Goal: Task Accomplishment & Management: Use online tool/utility

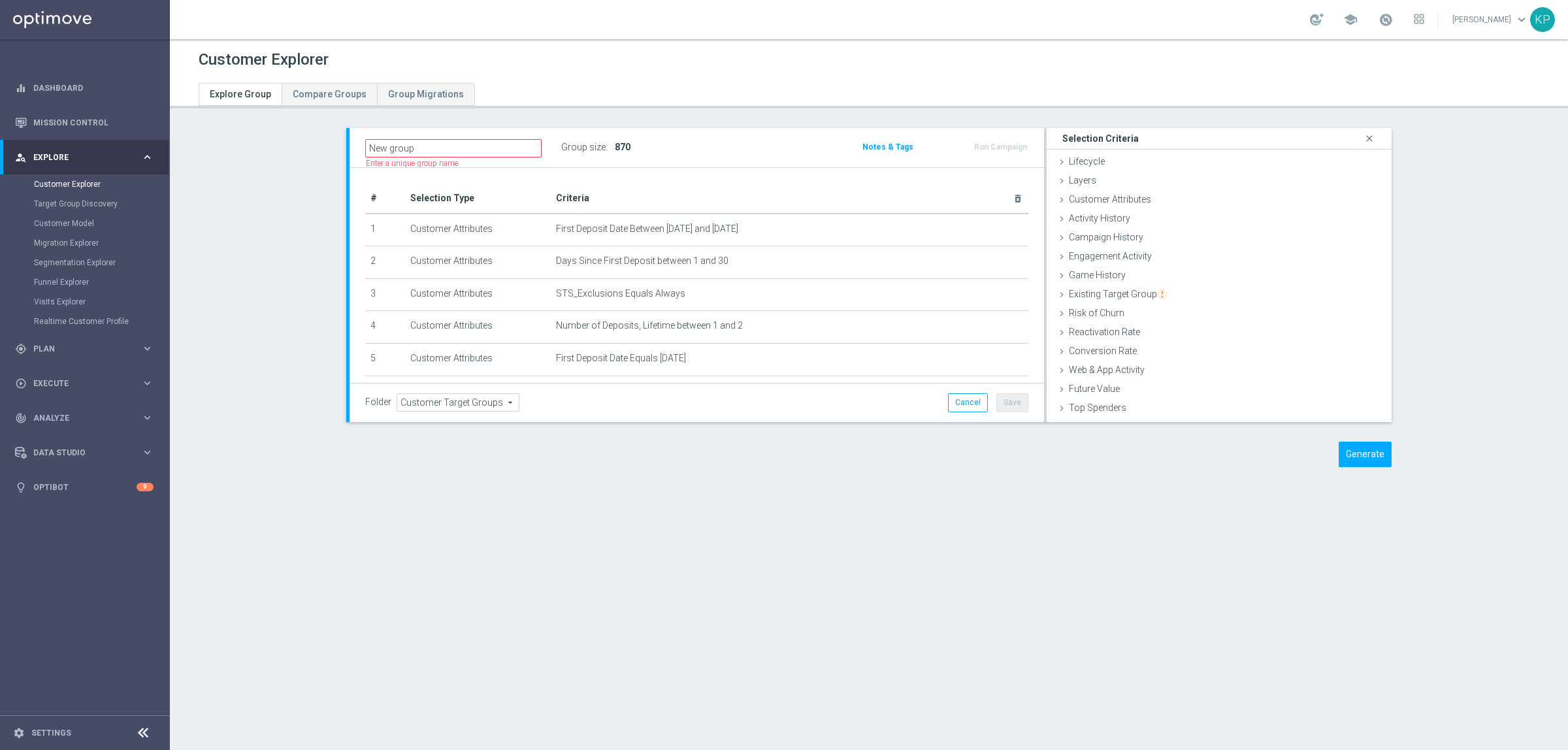
scroll to position [4, 0]
click at [1105, 198] on span "Customer Attributes" at bounding box center [1110, 198] width 83 height 10
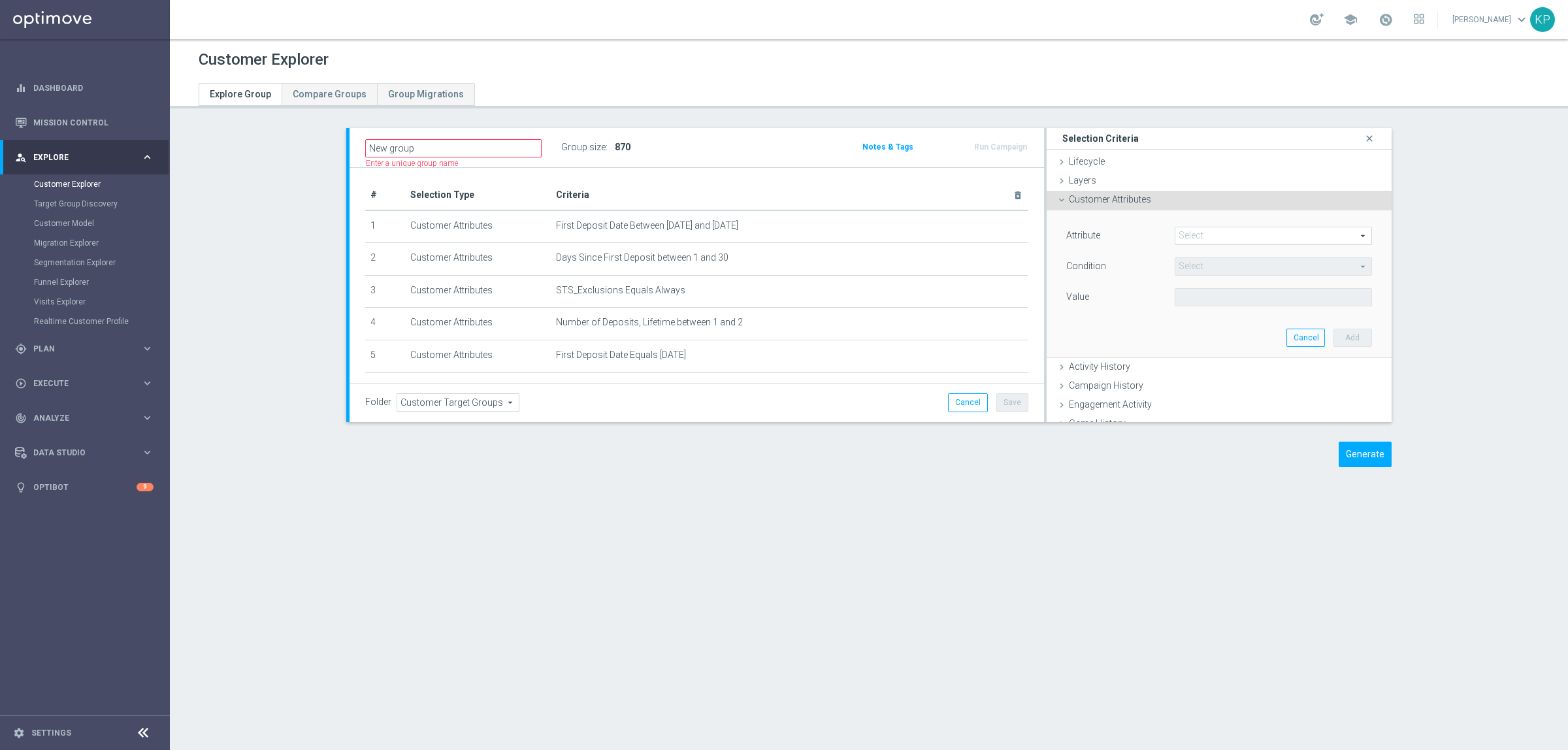
click at [1213, 227] on span at bounding box center [1273, 235] width 196 height 17
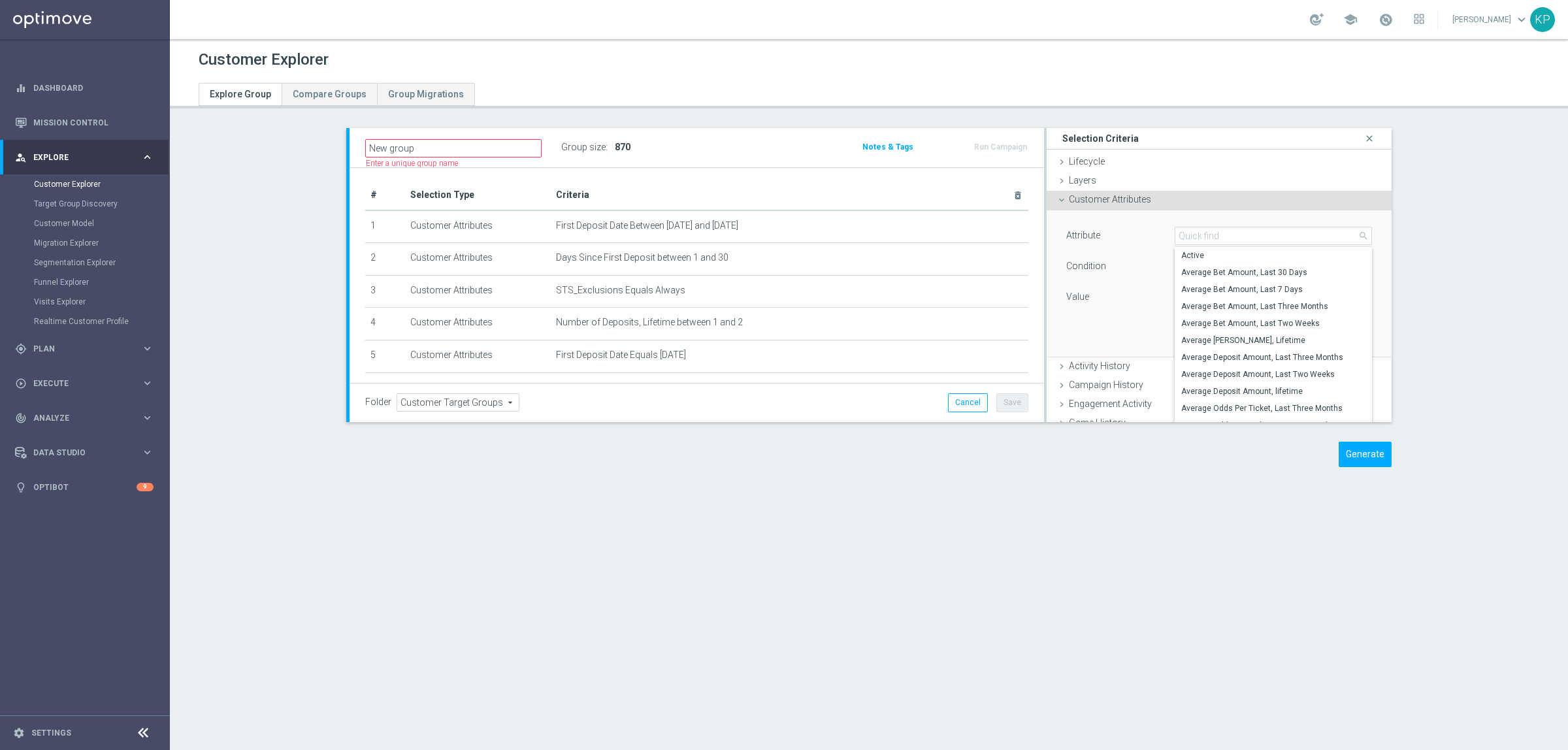
click at [1213, 225] on div "Attribute Select arrow_drop_down search Active Average Bet Amount, Last 30 Days…" at bounding box center [1219, 283] width 325 height 146
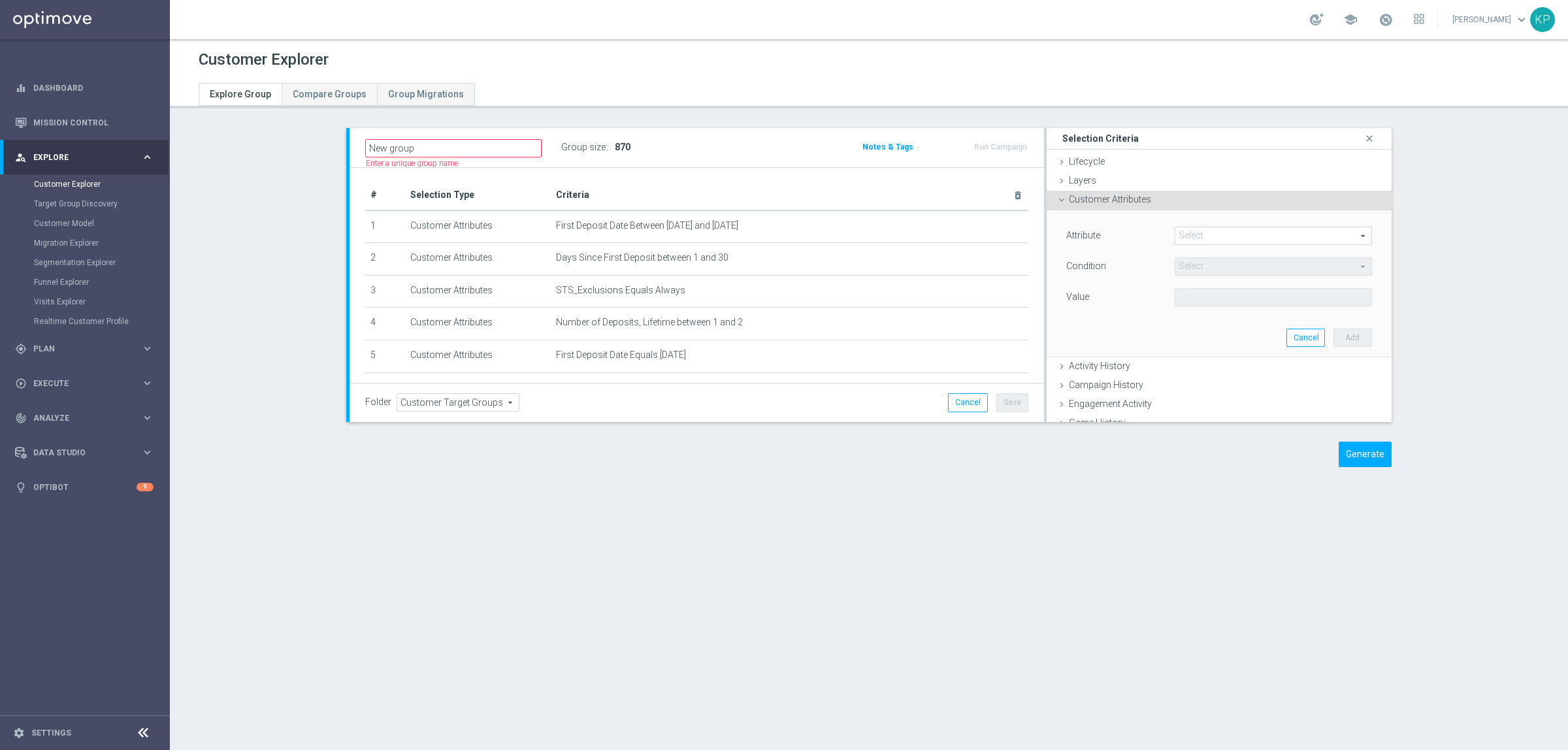
click at [1213, 237] on span at bounding box center [1273, 235] width 196 height 17
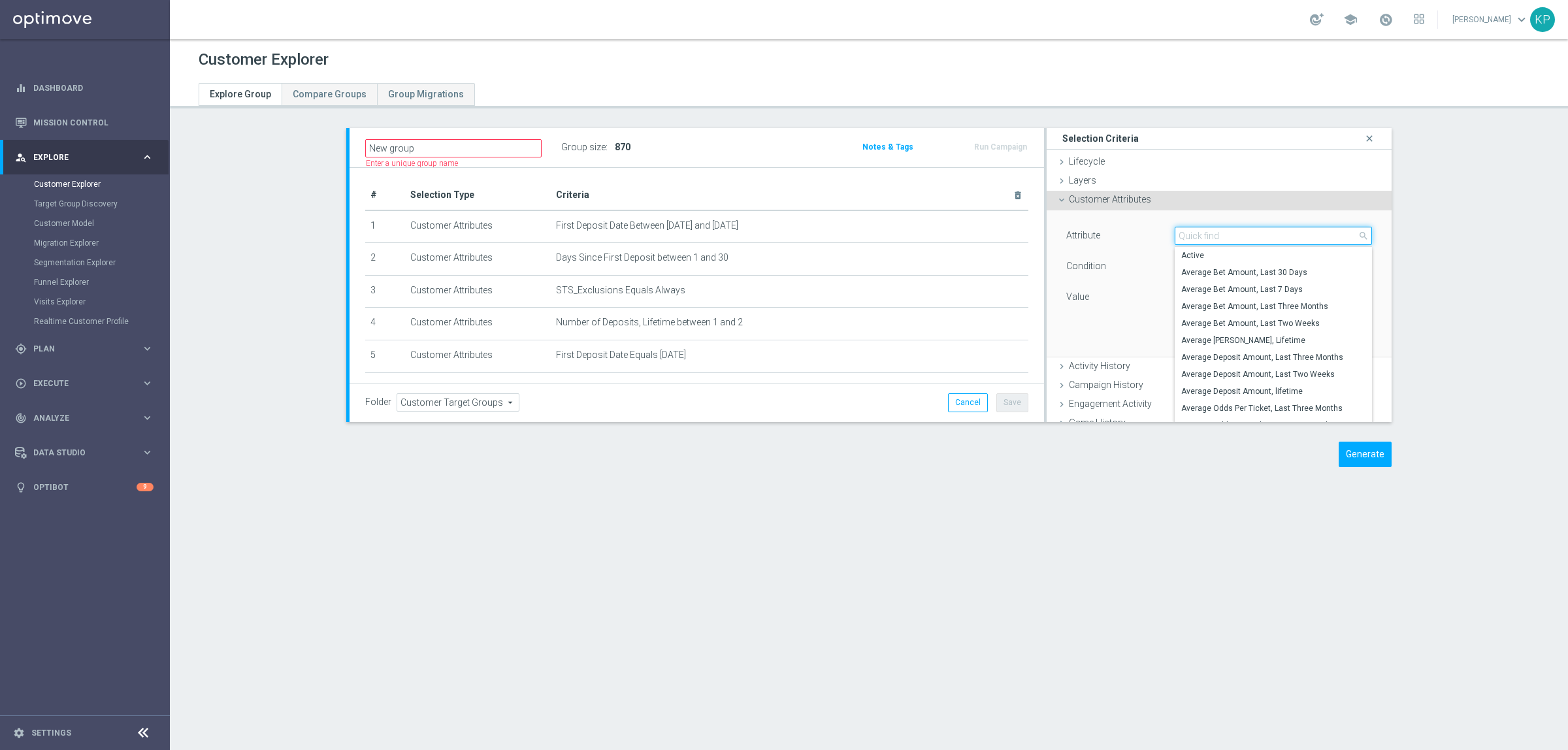
click at [1213, 237] on input "search" at bounding box center [1273, 235] width 197 height 18
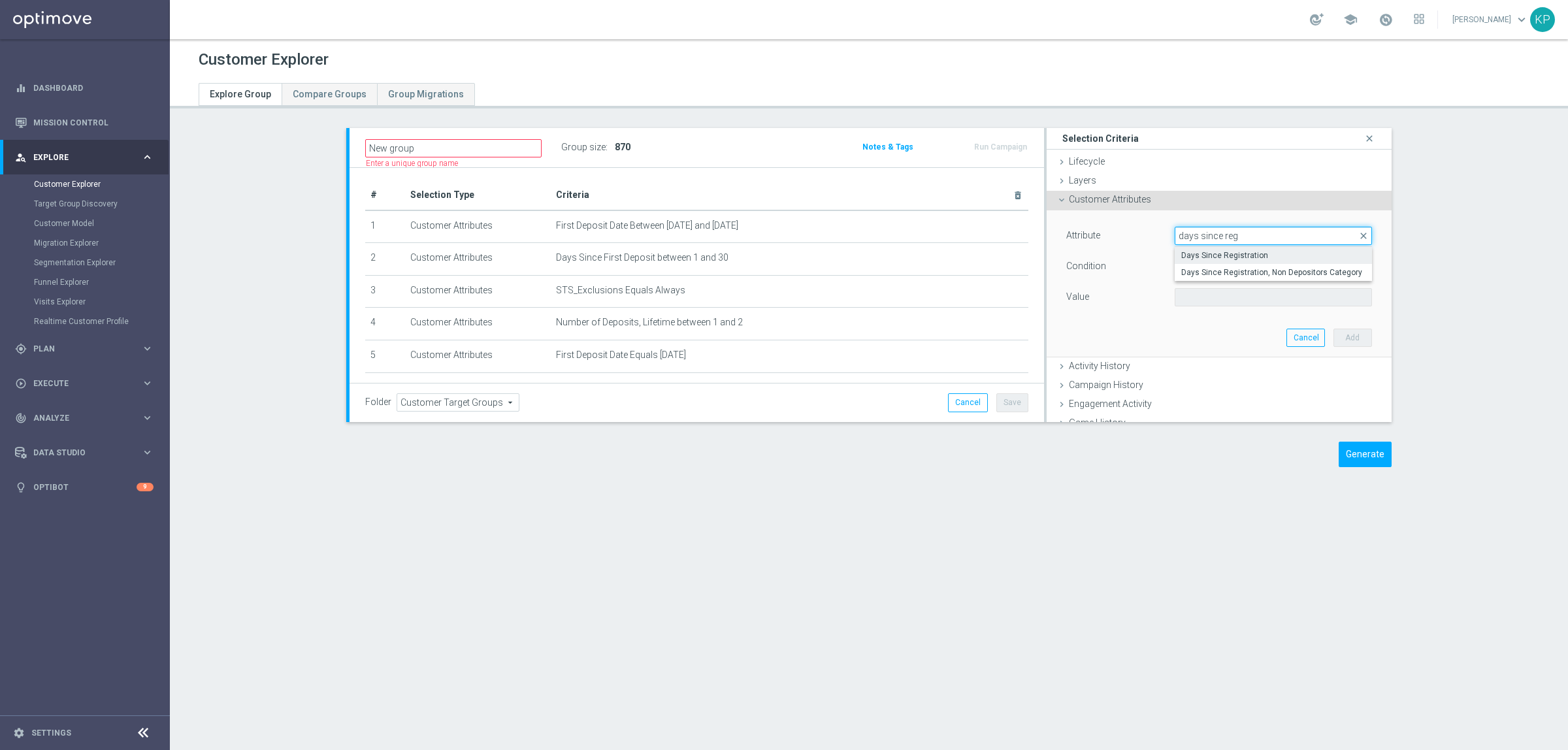
type input "days since reg"
click at [1209, 256] on span "Days Since Registration" at bounding box center [1273, 255] width 185 height 10
type input "Days Since Registration"
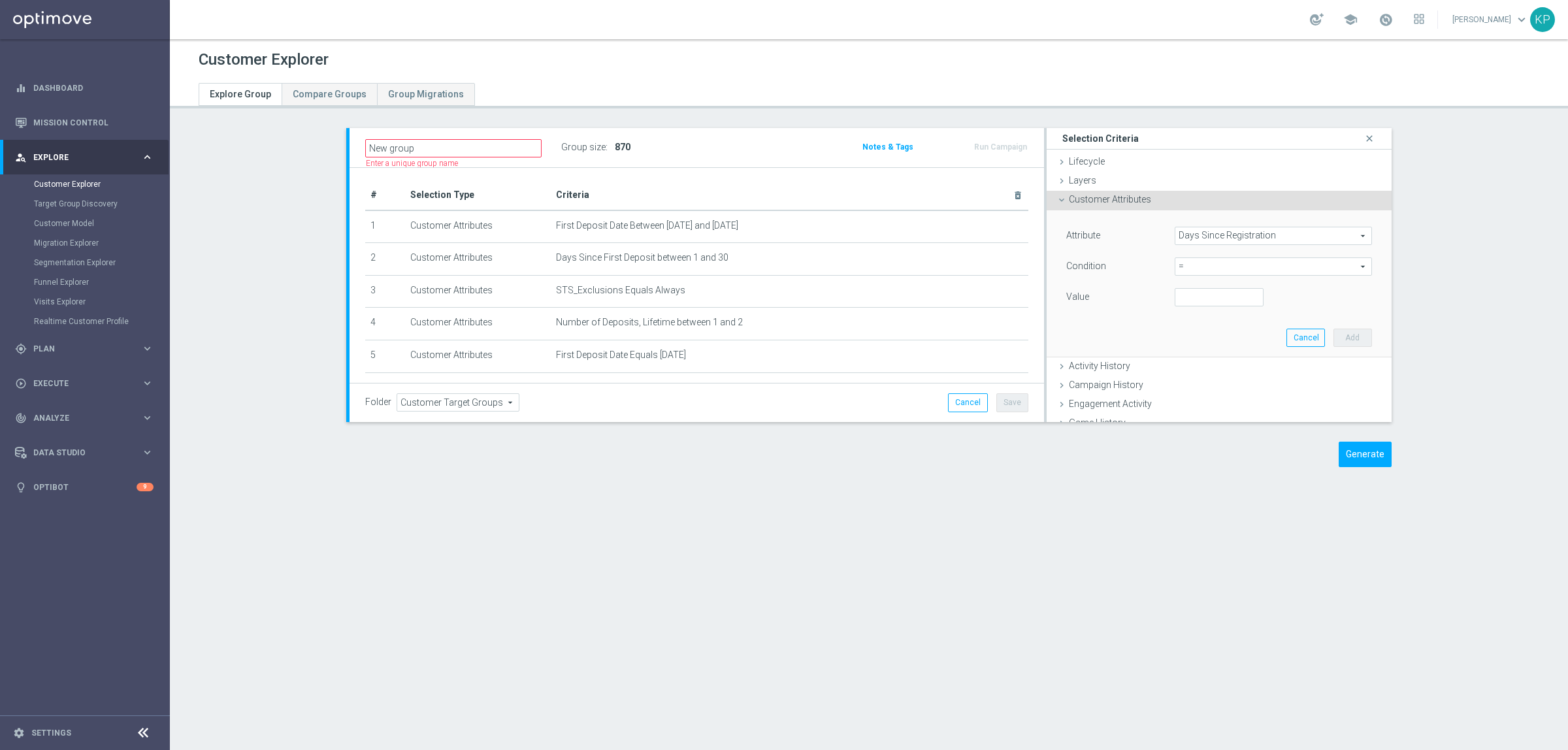
click at [1199, 265] on span "=" at bounding box center [1273, 266] width 196 height 17
click at [1181, 390] on span "between" at bounding box center [1273, 387] width 185 height 10
type input "between"
click at [1181, 301] on input "number" at bounding box center [1219, 297] width 89 height 18
type input "1"
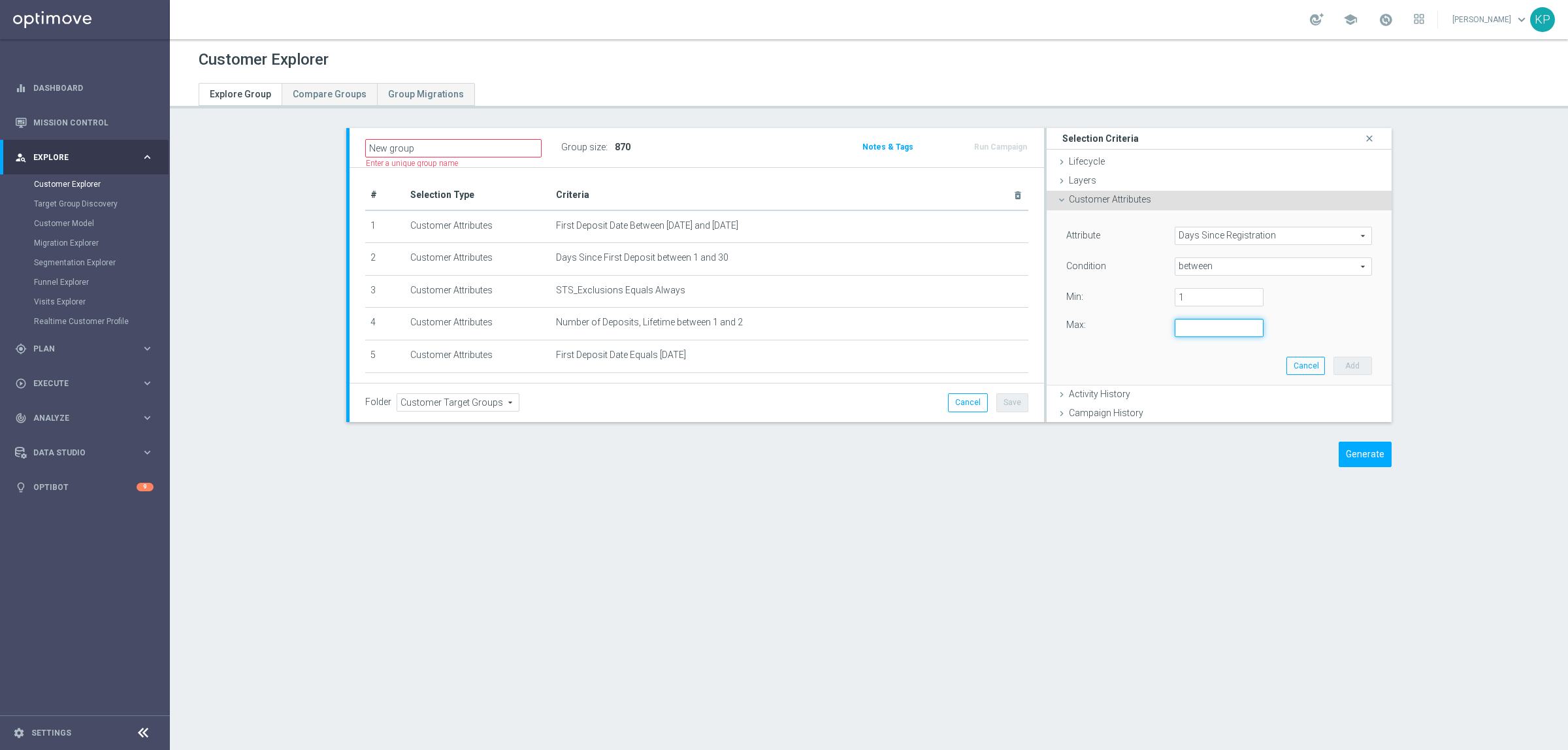
click at [1183, 325] on input "number" at bounding box center [1219, 328] width 89 height 18
type input "30"
drag, startPoint x: 1342, startPoint y: 371, endPoint x: 1331, endPoint y: 366, distance: 12.1
click at [1340, 371] on button "Add" at bounding box center [1353, 365] width 38 height 18
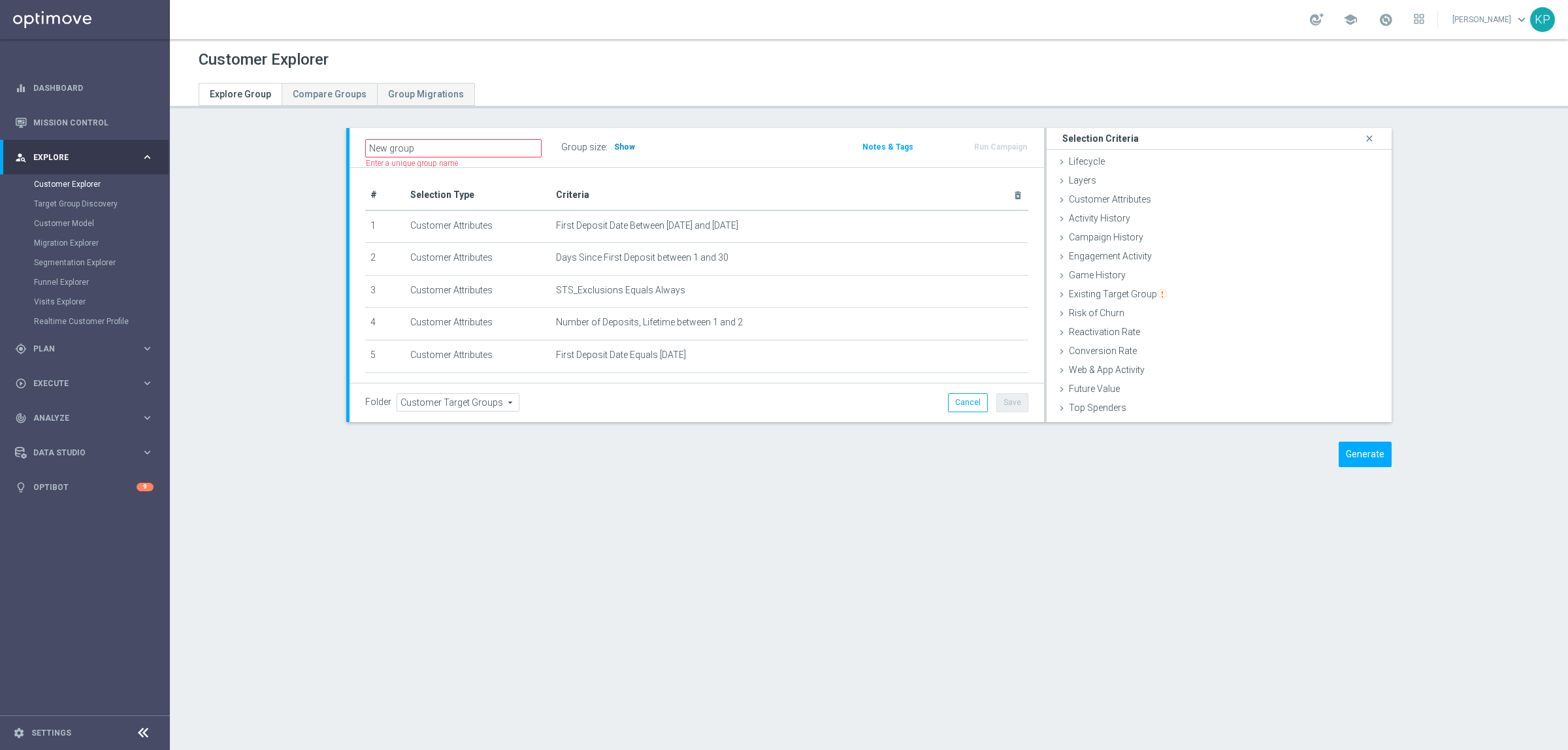
click at [623, 143] on span "Show" at bounding box center [624, 147] width 21 height 9
click at [1129, 205] on div "Customer Attributes done selection saved" at bounding box center [1218, 201] width 345 height 20
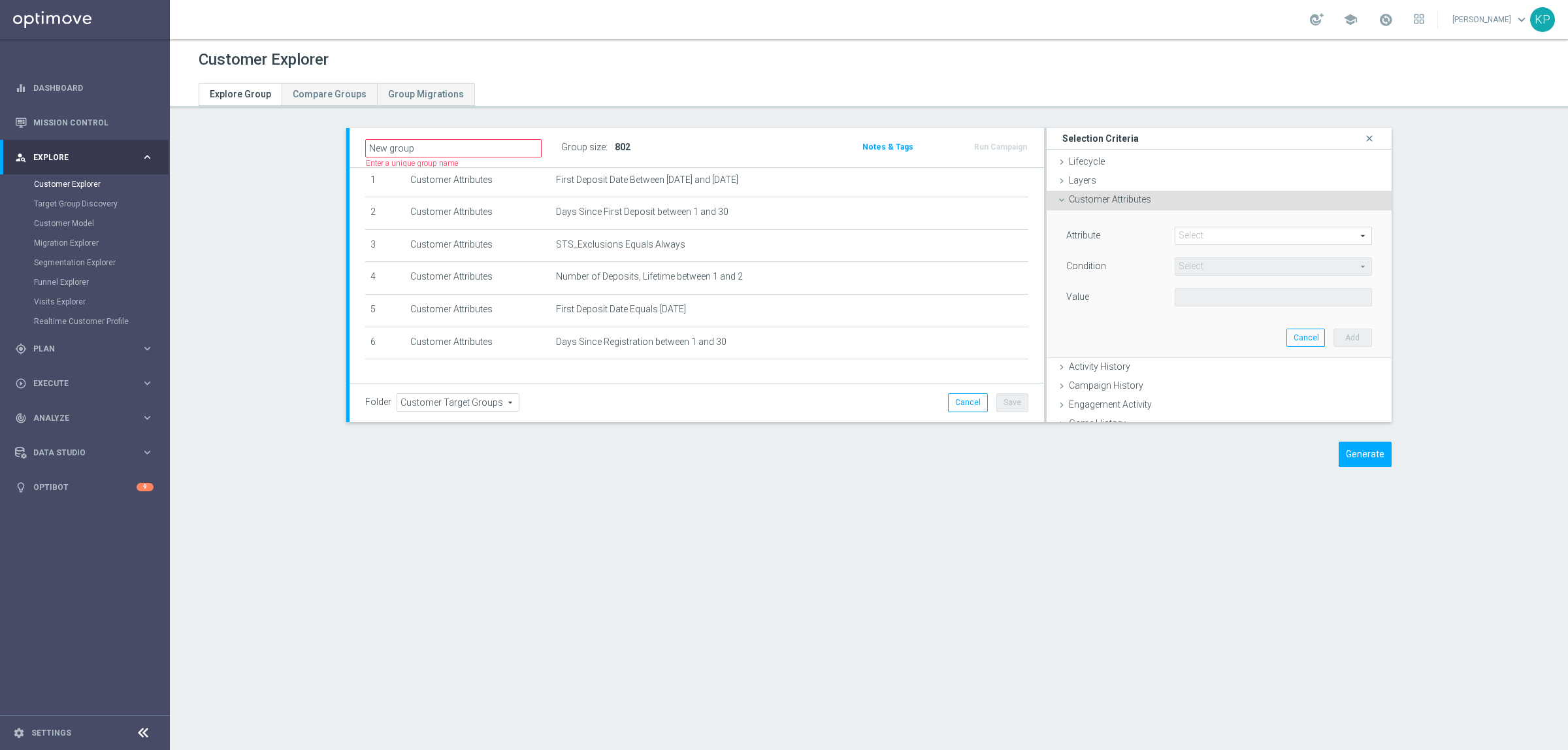
click at [1189, 220] on div "Attribute Select arrow_drop_down search Condition Select arrow_drop_down search…" at bounding box center [1219, 283] width 325 height 146
click at [1193, 225] on div "Attribute Select arrow_drop_down search Condition Select arrow_drop_down search…" at bounding box center [1219, 283] width 325 height 146
click at [1193, 230] on span at bounding box center [1273, 235] width 196 height 17
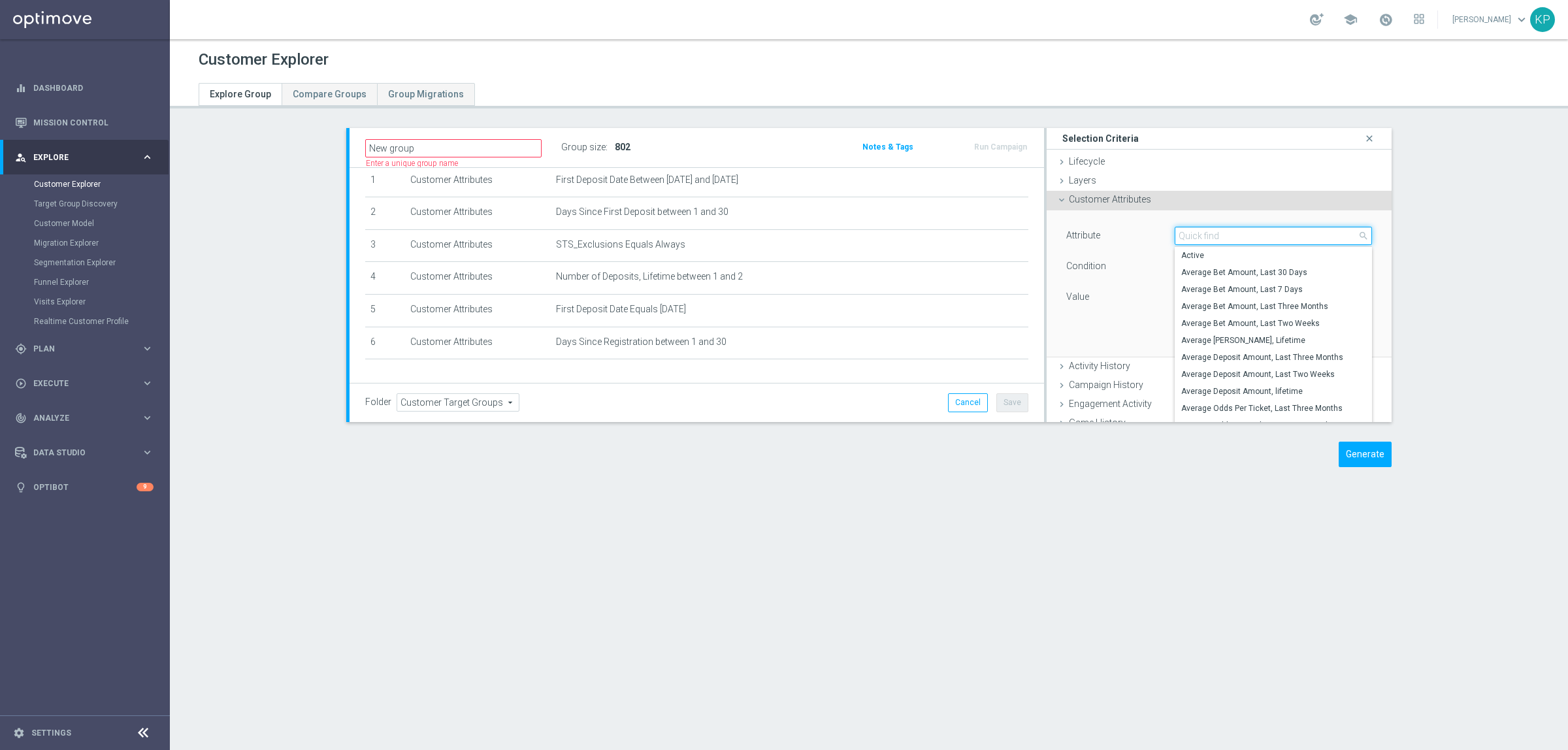
click at [1193, 230] on input "search" at bounding box center [1273, 235] width 197 height 18
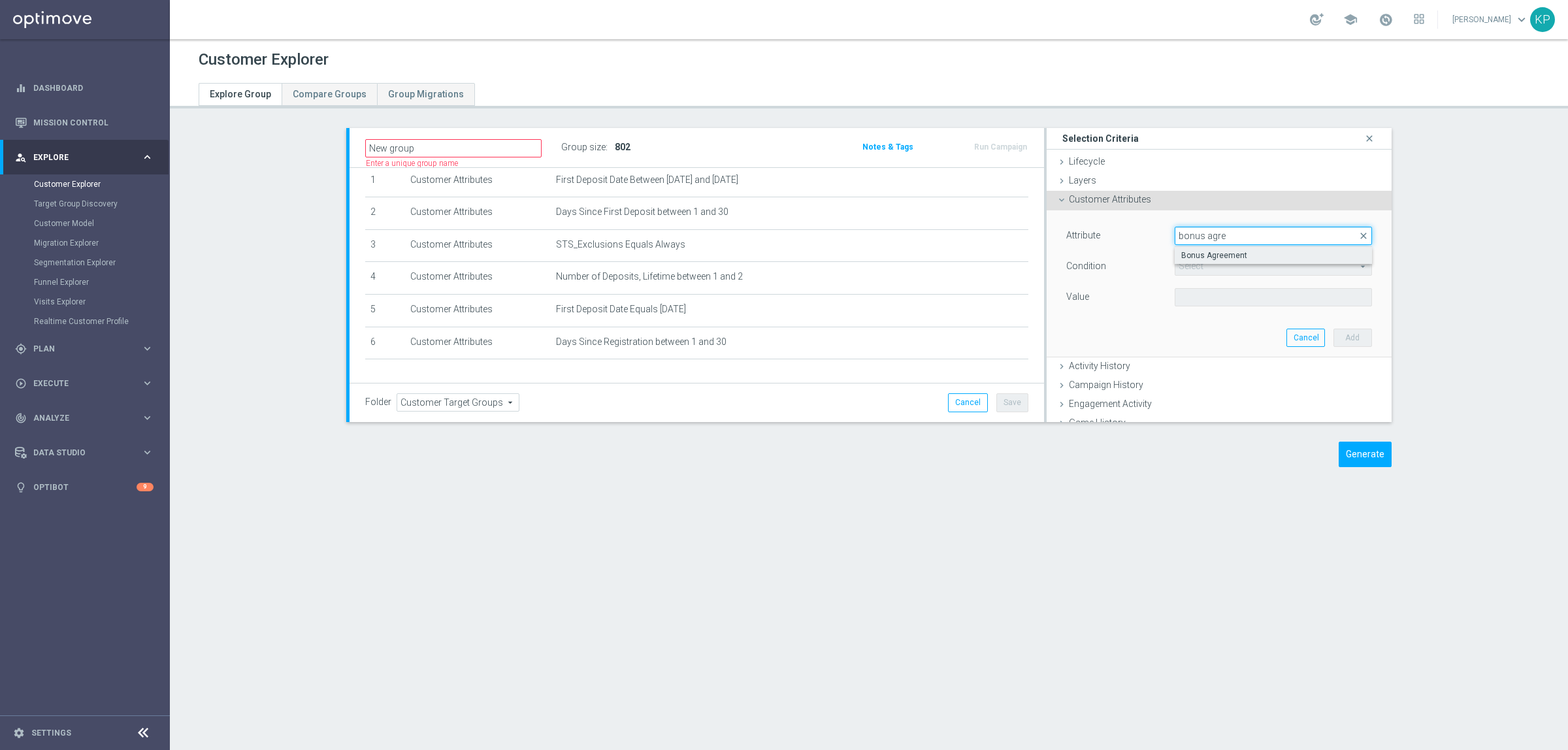
type input "bonus agre"
click at [1209, 262] on label "Bonus Agreement" at bounding box center [1273, 255] width 197 height 17
type input "Bonus Agreement"
type input "Equals"
click at [1201, 294] on span at bounding box center [1273, 297] width 196 height 17
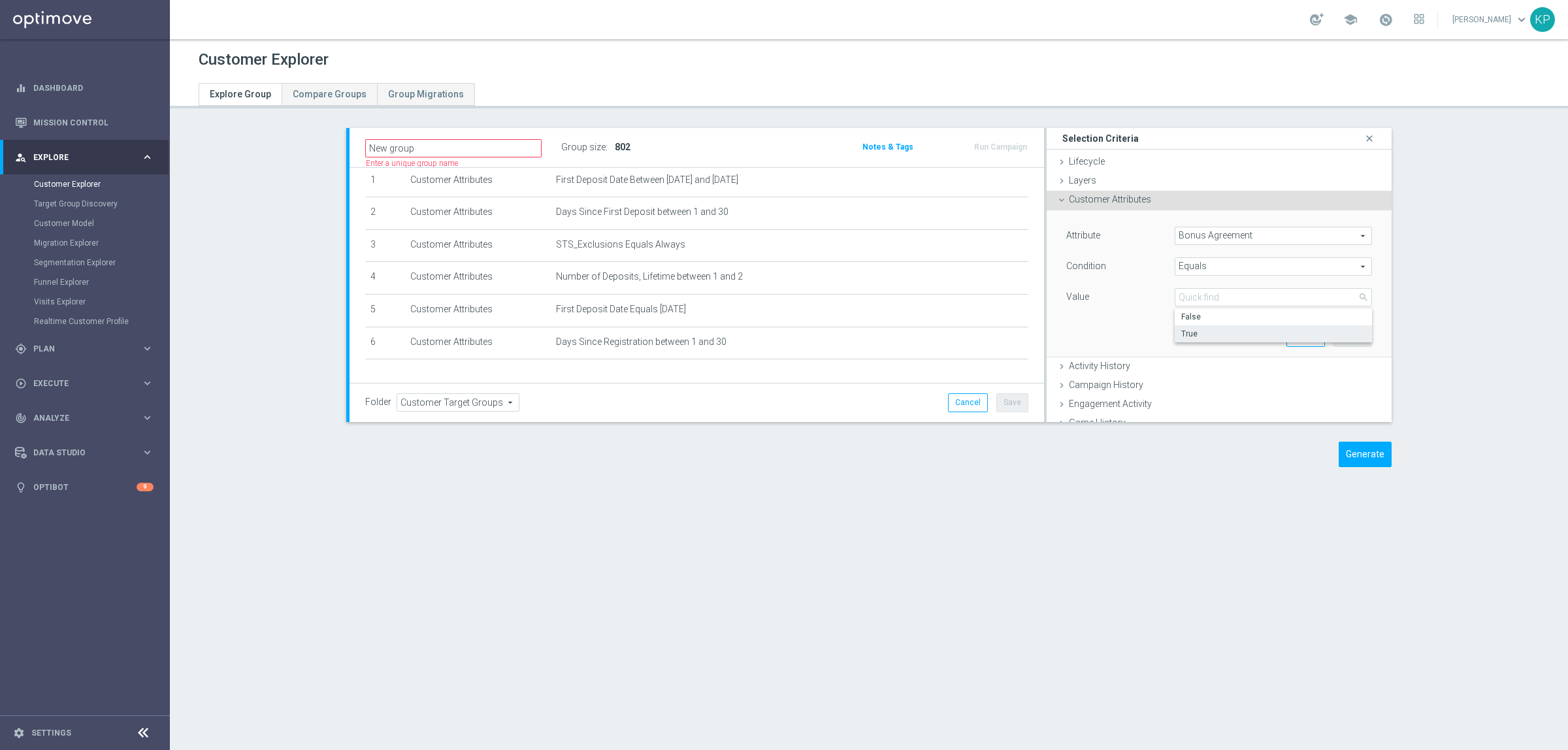
click at [1193, 331] on span "True" at bounding box center [1273, 334] width 185 height 10
type input "True"
click at [1333, 337] on button "Add" at bounding box center [1353, 338] width 38 height 18
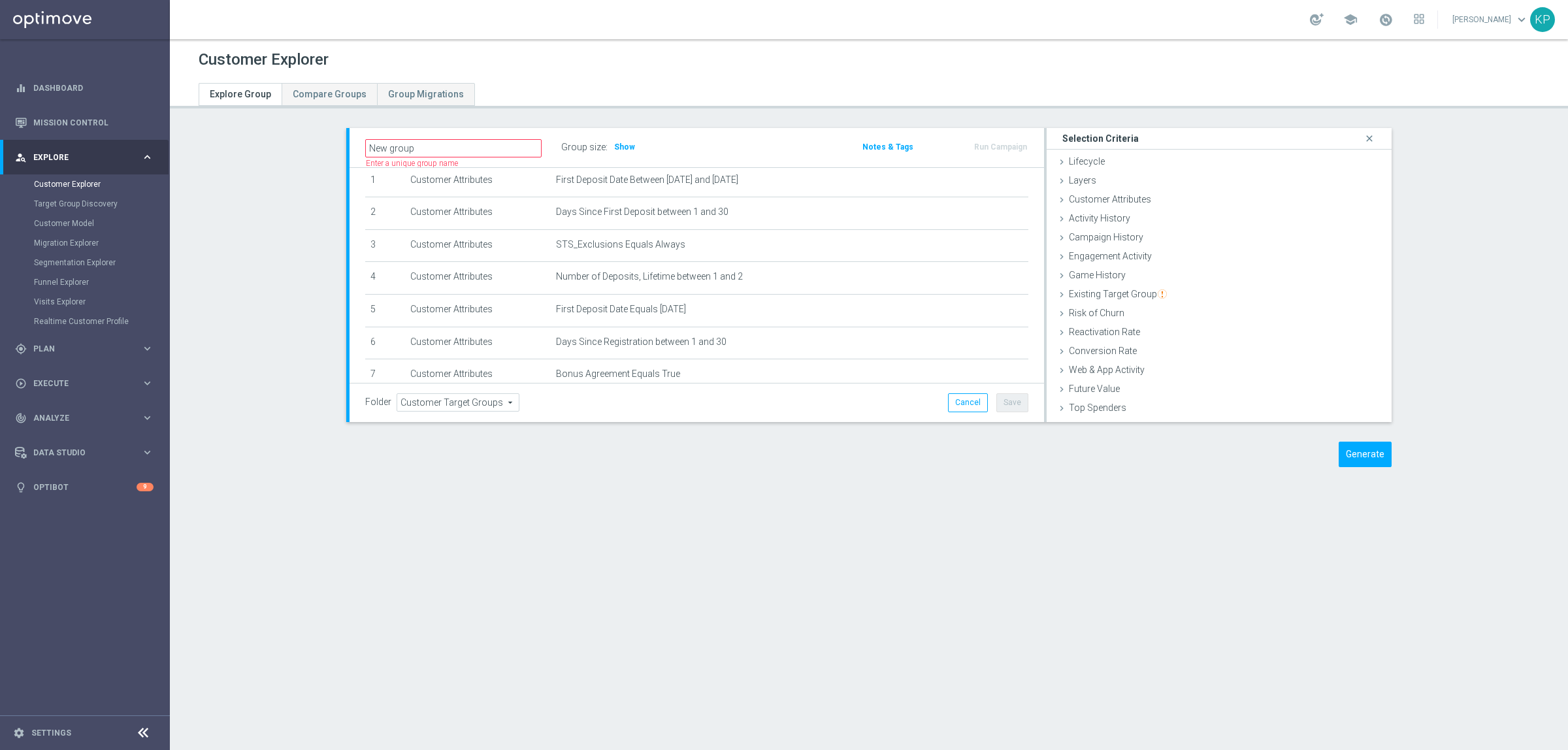
click at [629, 150] on div "Group size : Show" at bounding box center [626, 147] width 131 height 18
click at [622, 145] on span "Show" at bounding box center [624, 147] width 21 height 9
click at [925, 92] on div at bounding box center [869, 85] width 1360 height 24
